Goal: Task Accomplishment & Management: Use online tool/utility

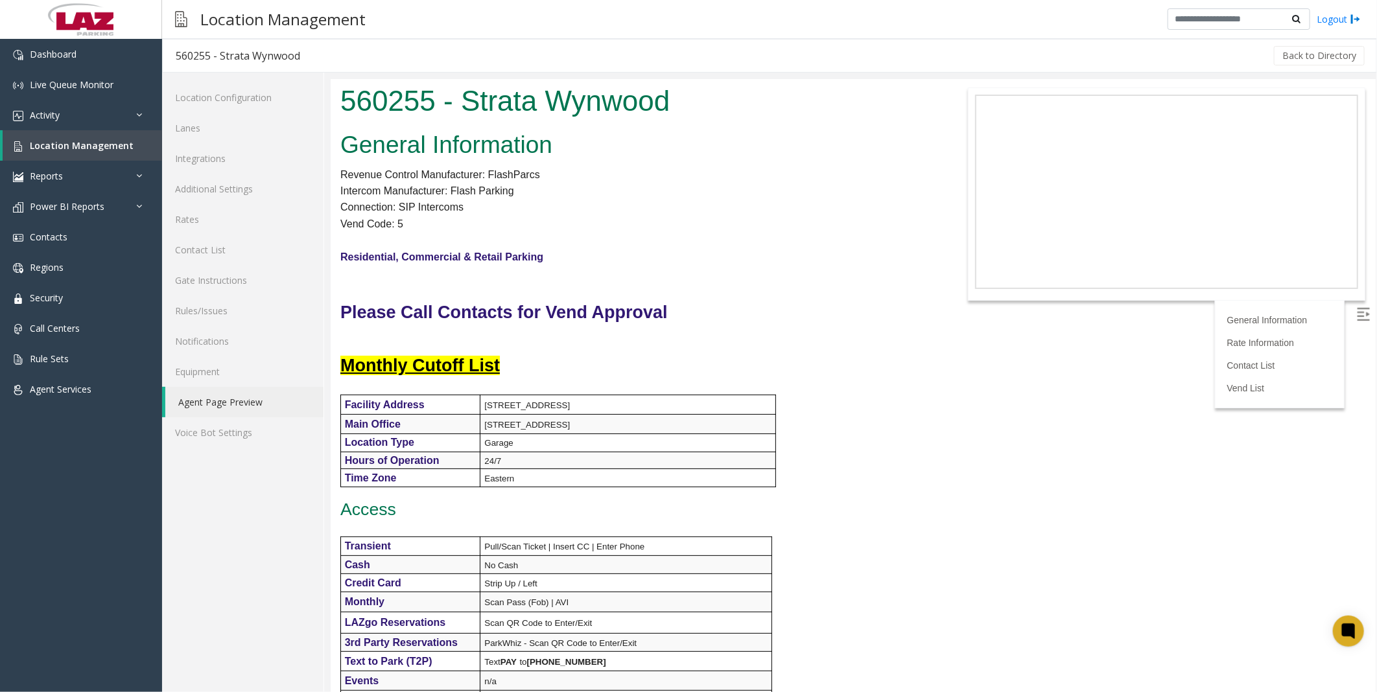
scroll to position [809, 0]
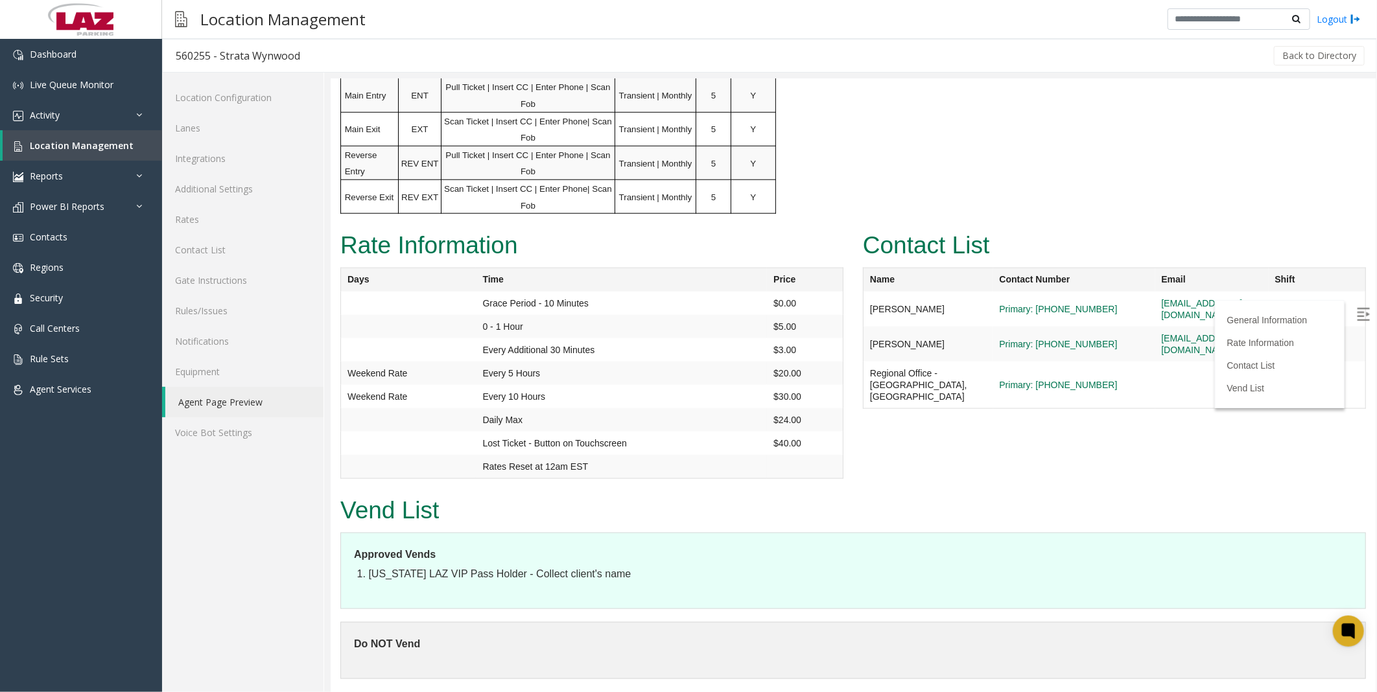
click at [43, 106] on link "Activity" at bounding box center [81, 115] width 162 height 30
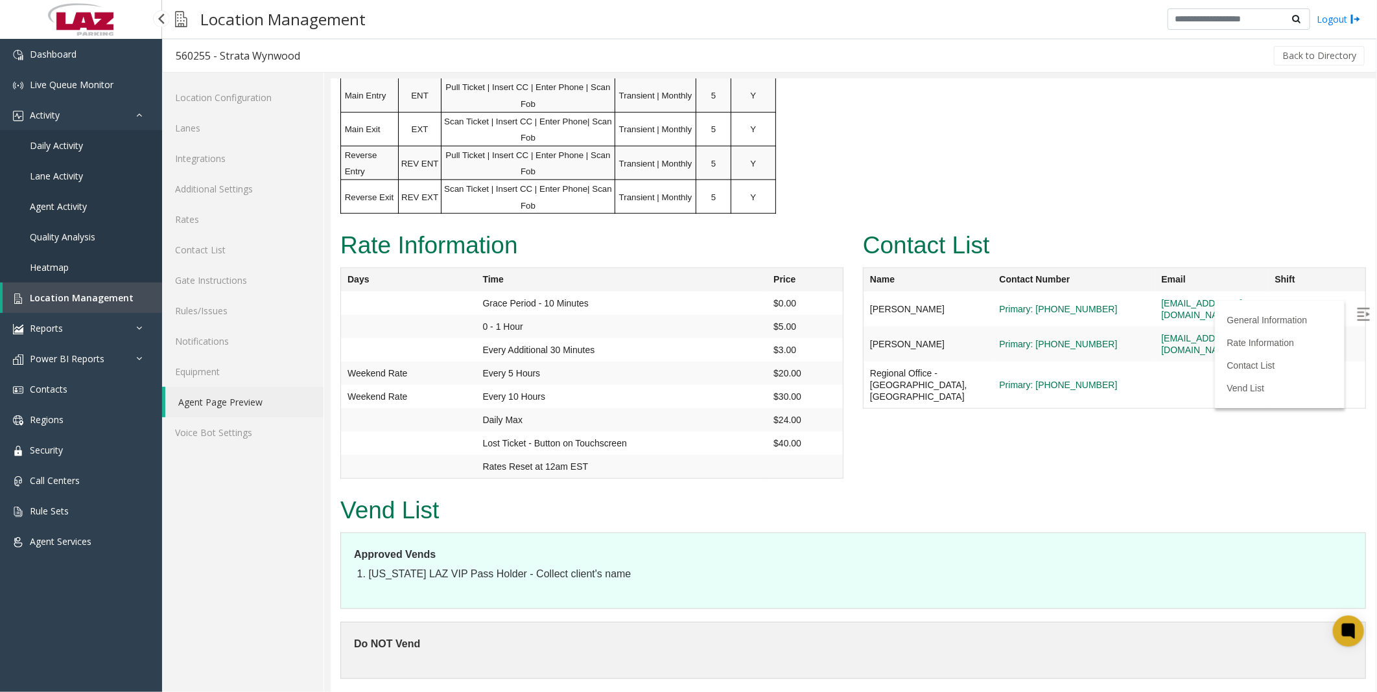
click at [53, 141] on span "Daily Activity" at bounding box center [56, 145] width 53 height 12
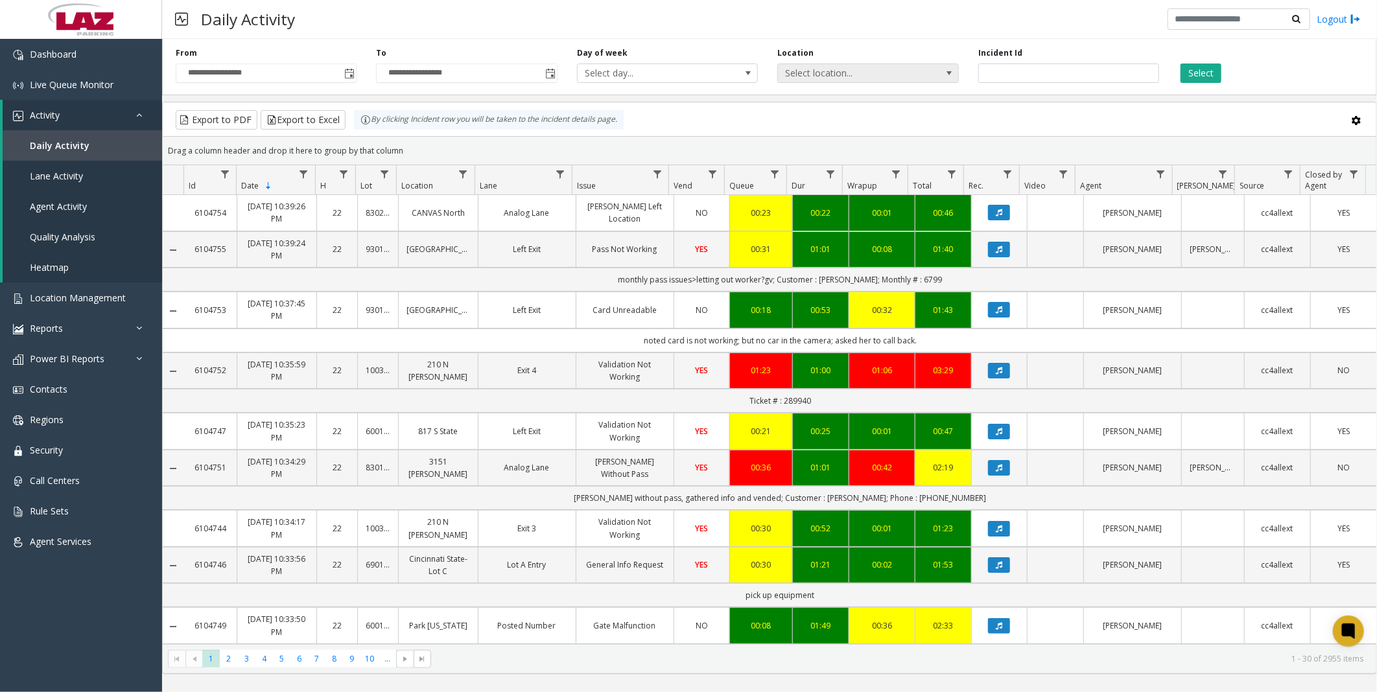
click at [847, 72] on span "Select location..." at bounding box center [850, 73] width 144 height 18
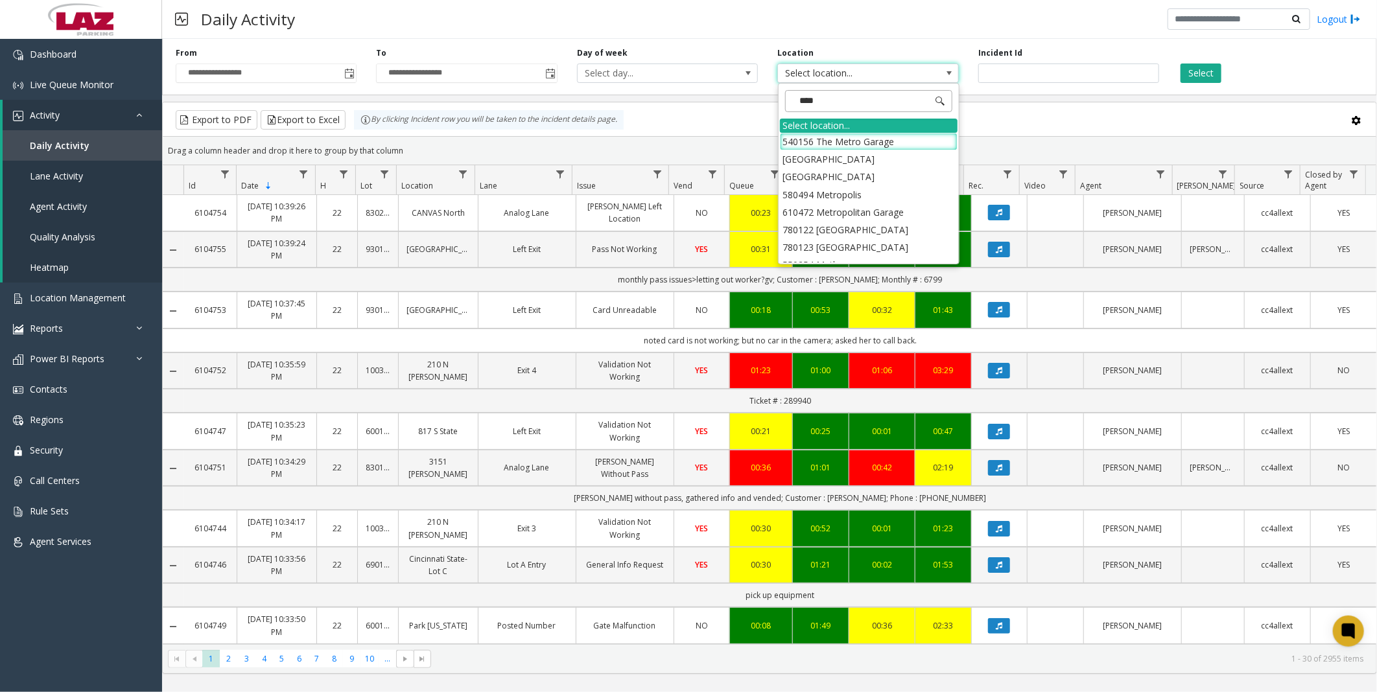
type input "*****"
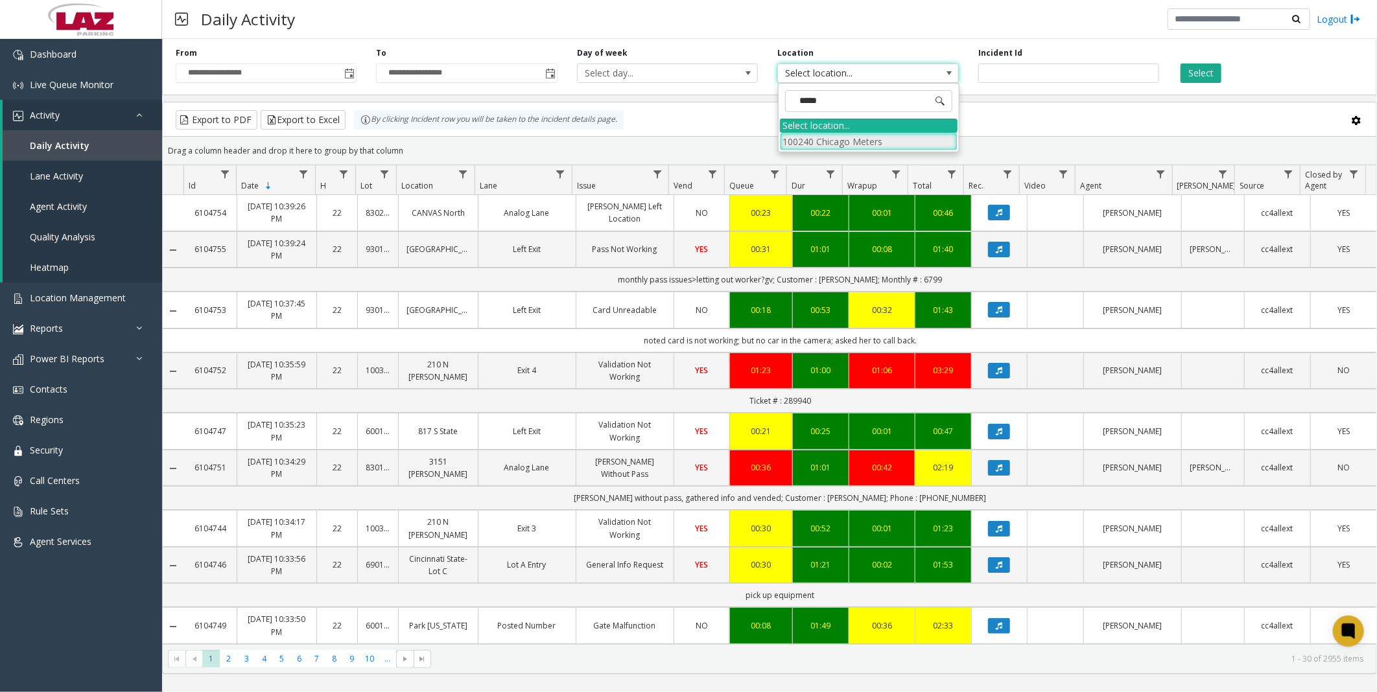
click at [798, 138] on li "100240 Chicago Meters" at bounding box center [869, 142] width 178 height 18
click at [1185, 69] on button "Select" at bounding box center [1201, 73] width 41 height 19
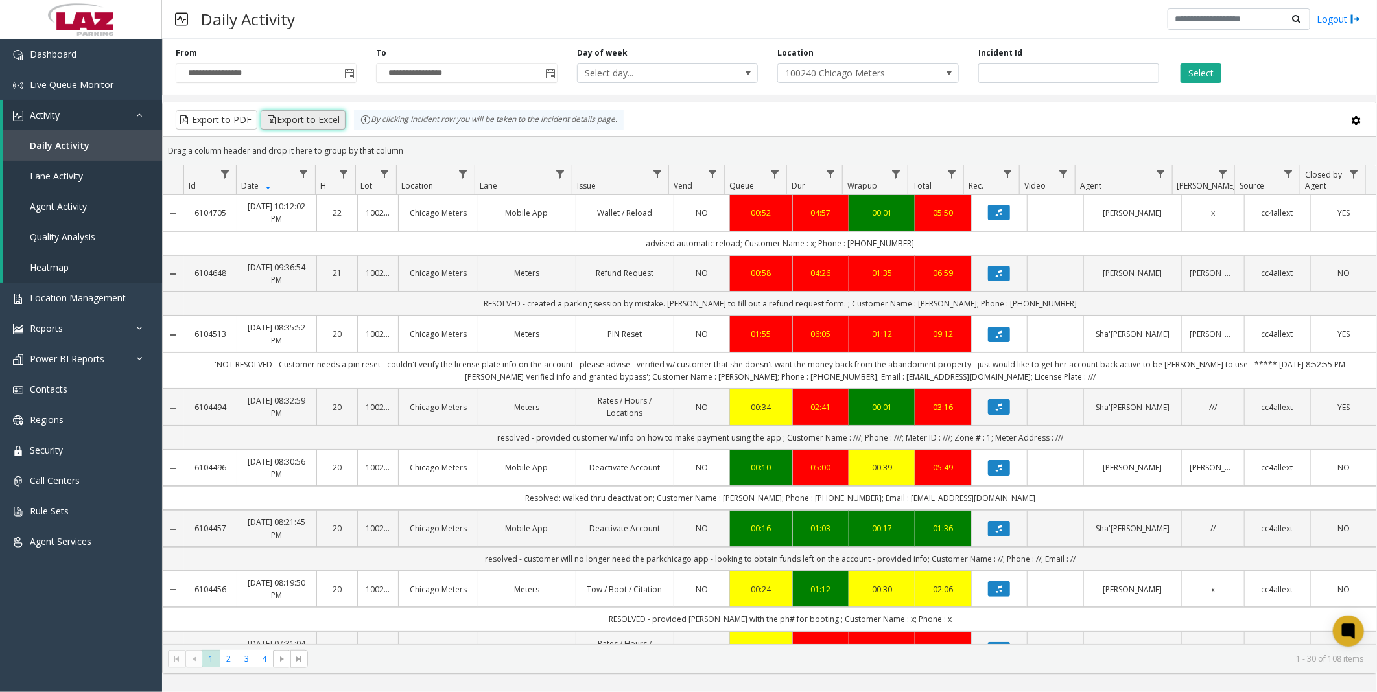
click at [288, 121] on button "Export to Excel" at bounding box center [303, 119] width 85 height 19
